Goal: Information Seeking & Learning: Check status

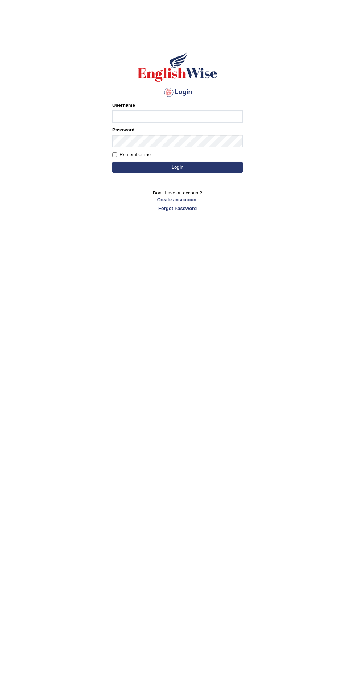
click at [218, 117] on input "Username" at bounding box center [177, 116] width 130 height 12
click at [123, 105] on label "Username" at bounding box center [123, 105] width 23 height 7
click at [123, 110] on input "Username" at bounding box center [177, 116] width 130 height 12
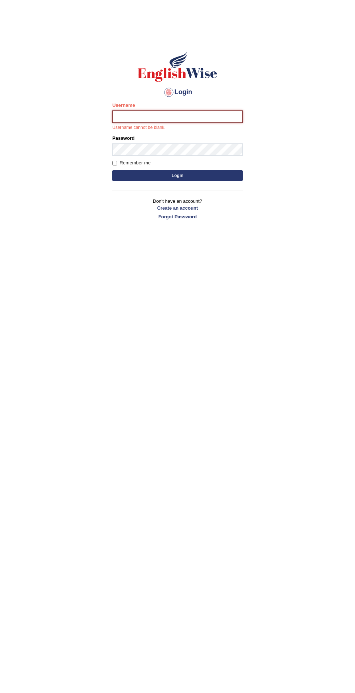
type input "filipimg"
click at [112, 170] on button "Login" at bounding box center [177, 175] width 130 height 11
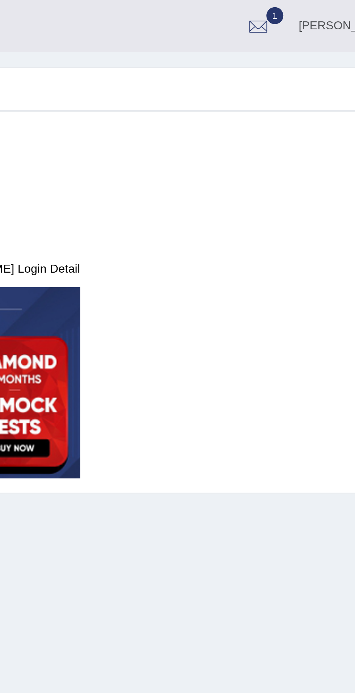
click at [297, 11] on div at bounding box center [291, 10] width 11 height 11
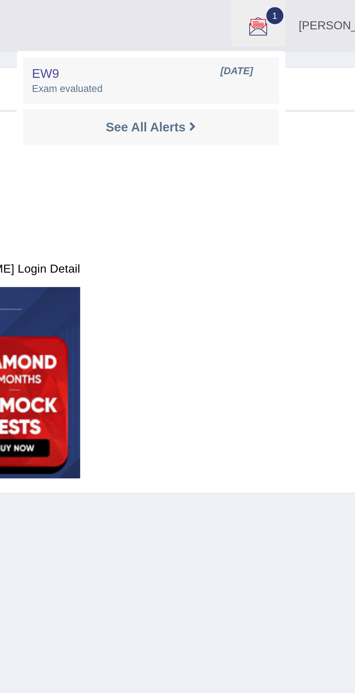
click at [289, 29] on span "[DATE]" at bounding box center [282, 29] width 13 height 6
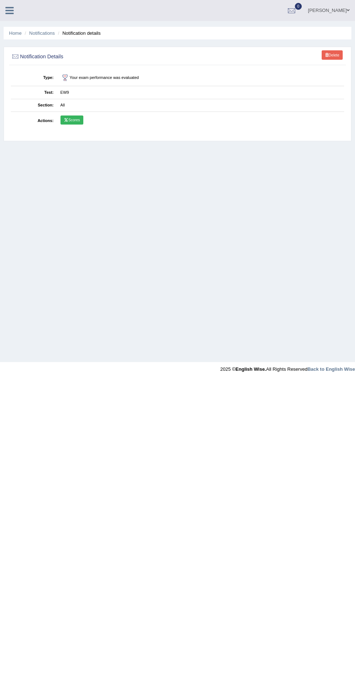
click at [74, 119] on link "Scores" at bounding box center [71, 119] width 23 height 9
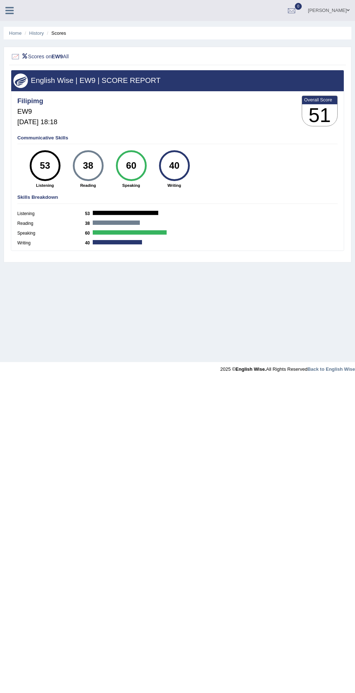
click at [56, 33] on li "Scores" at bounding box center [55, 33] width 21 height 7
click at [39, 35] on link "History" at bounding box center [36, 32] width 14 height 5
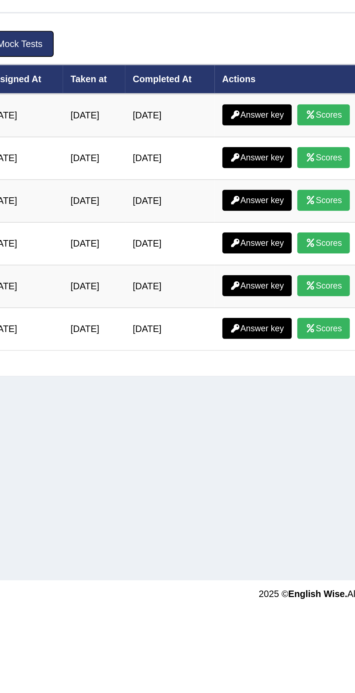
click at [228, 123] on link "Answer key" at bounding box center [219, 121] width 36 height 11
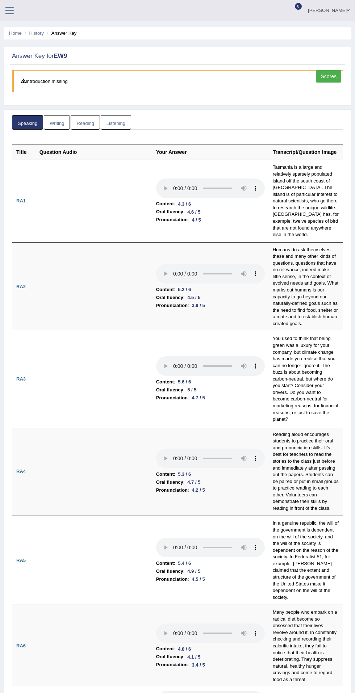
click at [81, 121] on link "Reading" at bounding box center [85, 122] width 29 height 15
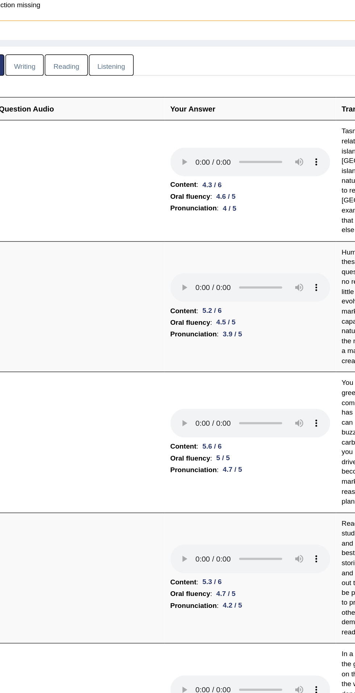
click at [84, 125] on link "Reading" at bounding box center [85, 122] width 29 height 15
